Goal: Task Accomplishment & Management: Manage account settings

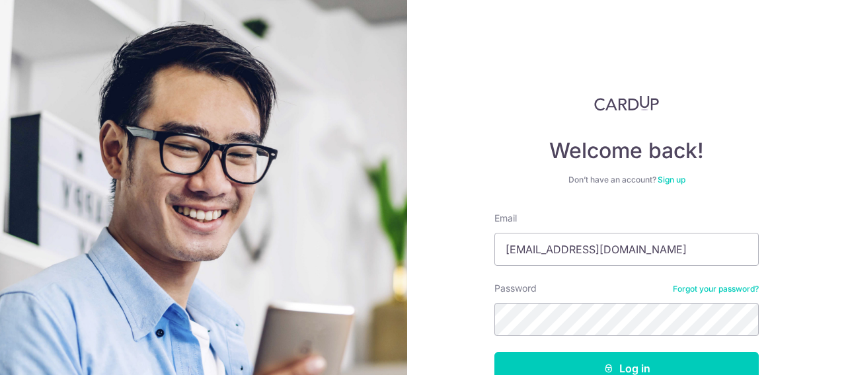
type input "[EMAIL_ADDRESS][DOMAIN_NAME]"
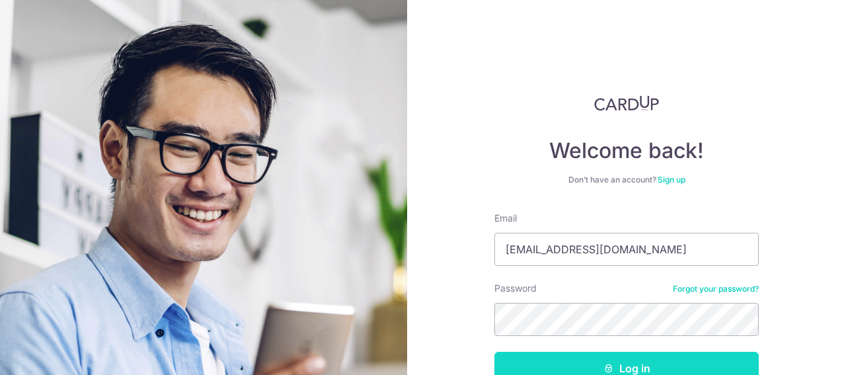
click at [636, 363] on button "Log in" at bounding box center [626, 368] width 264 height 33
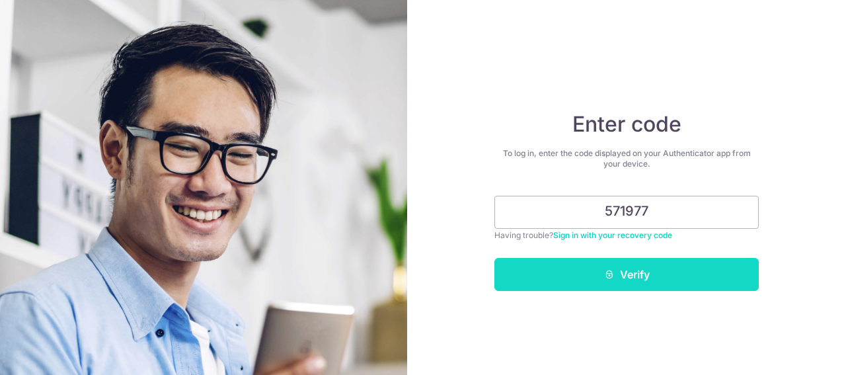
type input "571977"
click at [638, 277] on button "Verify" at bounding box center [626, 274] width 264 height 33
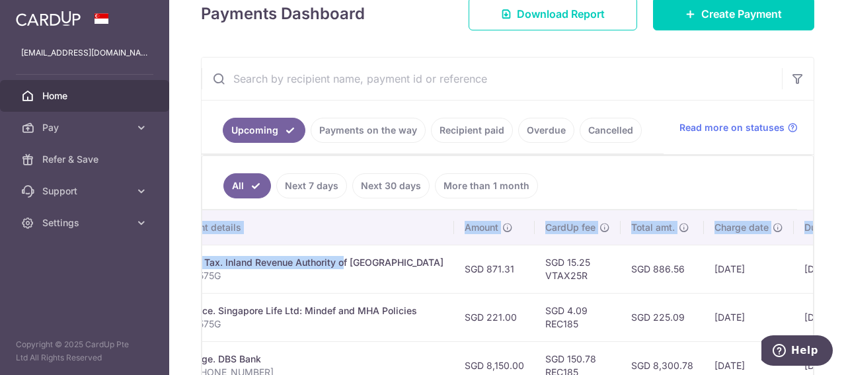
scroll to position [0, 440]
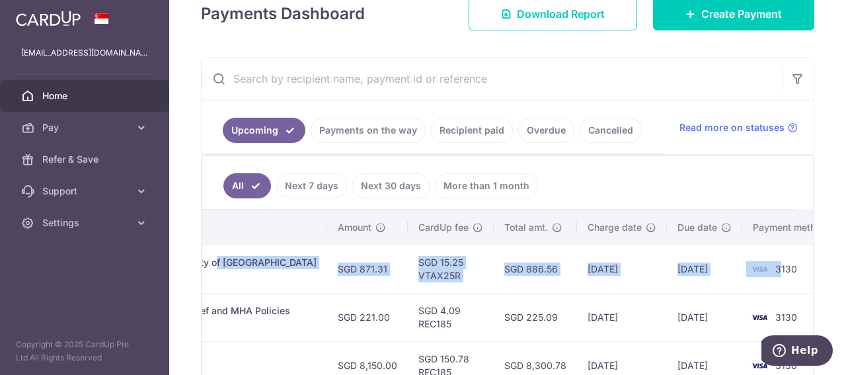
drag, startPoint x: 622, startPoint y: 262, endPoint x: 749, endPoint y: 262, distance: 126.9
click at [749, 262] on tr "Update payment Cancel payment Scheduled for charge txn_0d617b1a8ad Income Tax. …" at bounding box center [302, 269] width 1081 height 48
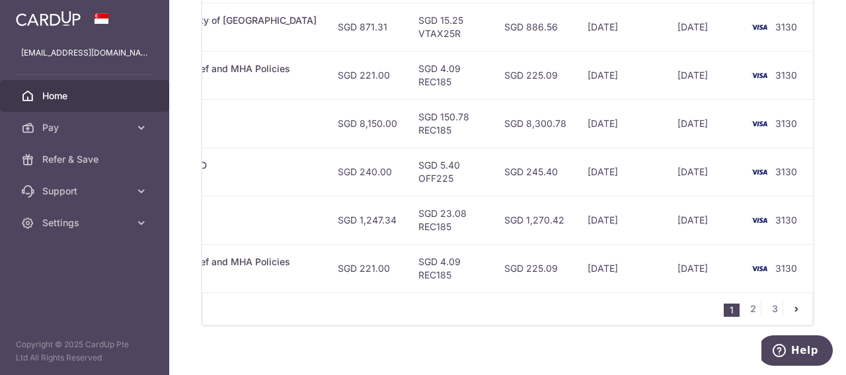
scroll to position [647, 0]
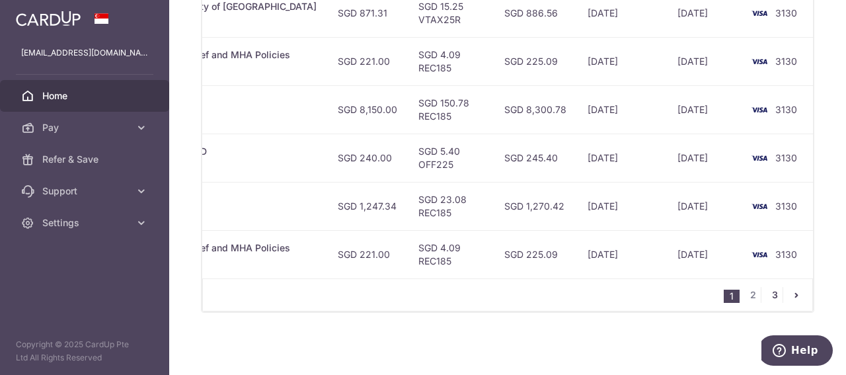
click at [773, 294] on link "3" at bounding box center [775, 295] width 16 height 16
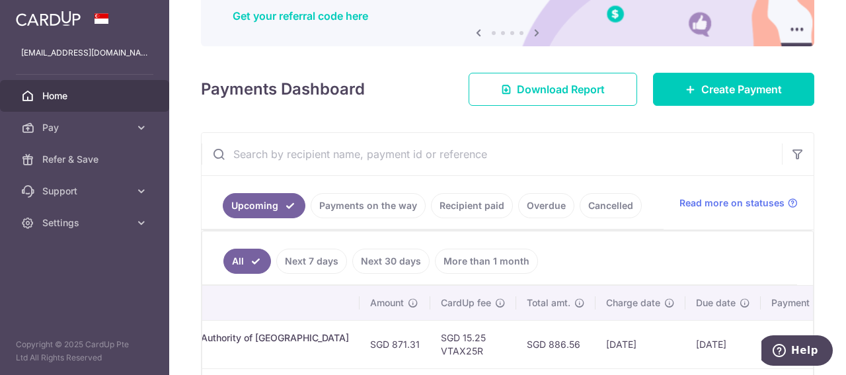
scroll to position [263, 0]
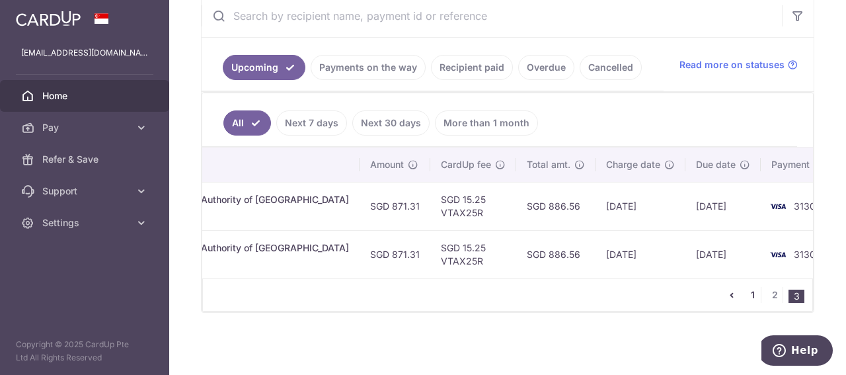
click at [748, 296] on link "1" at bounding box center [753, 295] width 16 height 16
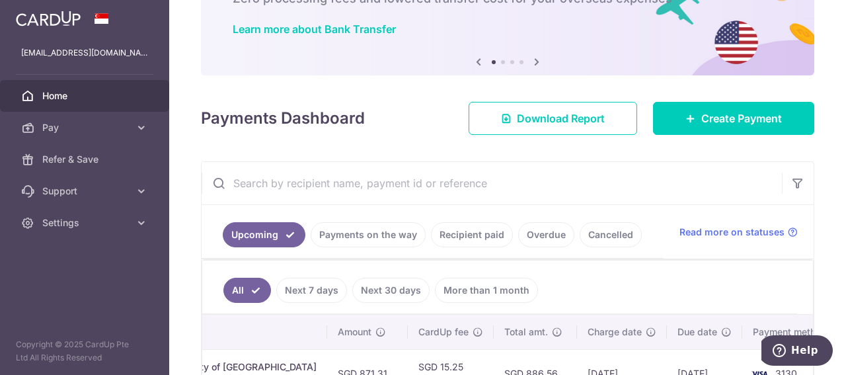
scroll to position [0, 0]
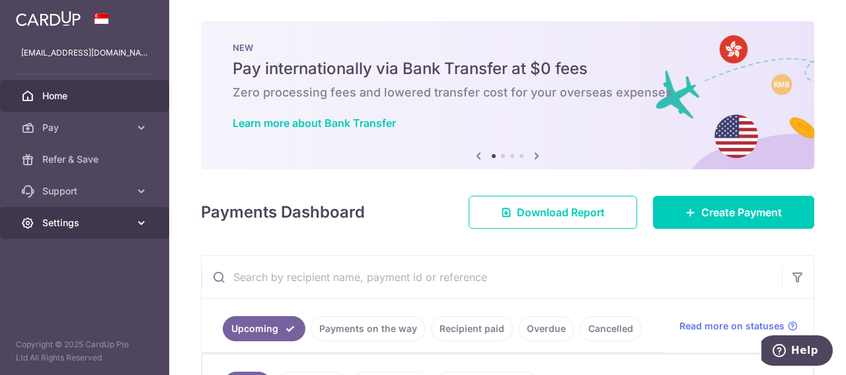
click at [86, 215] on link "Settings" at bounding box center [84, 223] width 169 height 32
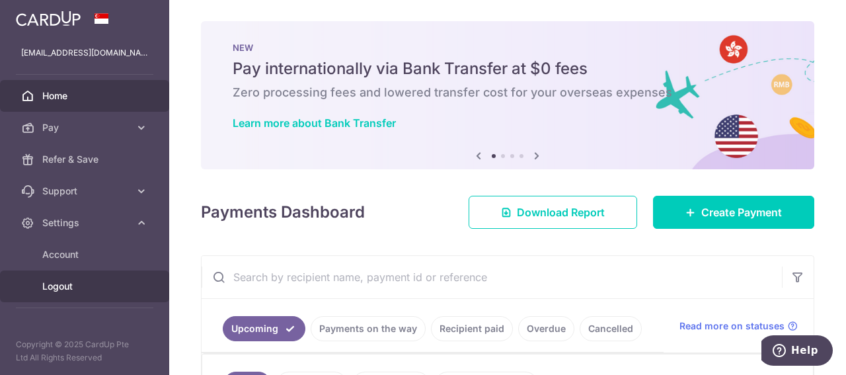
click at [67, 281] on span "Logout" at bounding box center [85, 286] width 87 height 13
